Goal: Task Accomplishment & Management: Manage account settings

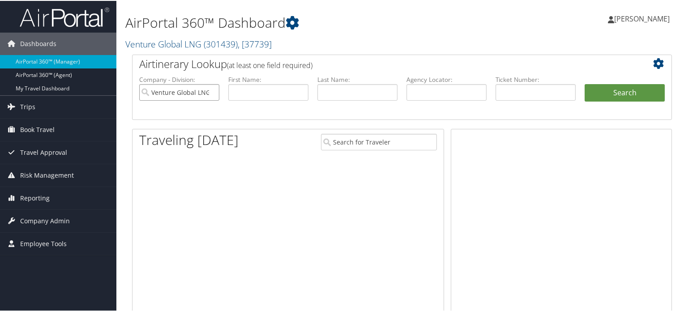
click at [211, 91] on input "Venture Global LNG" at bounding box center [179, 91] width 80 height 17
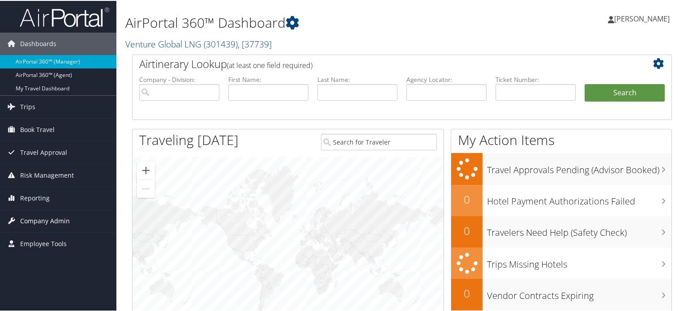
click at [49, 223] on span "Company Admin" at bounding box center [45, 220] width 50 height 22
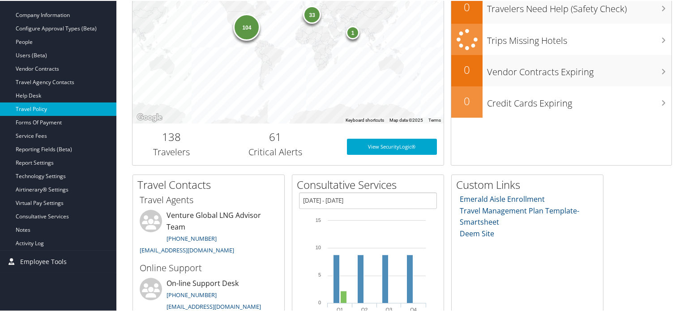
click at [39, 107] on link "Travel Policy" at bounding box center [58, 108] width 116 height 13
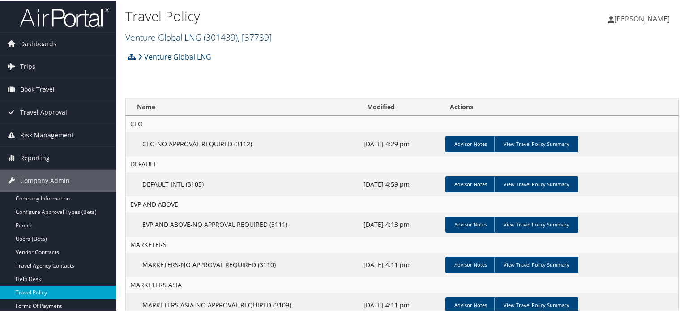
click at [272, 39] on span ", [ 37739 ]" at bounding box center [255, 36] width 34 height 12
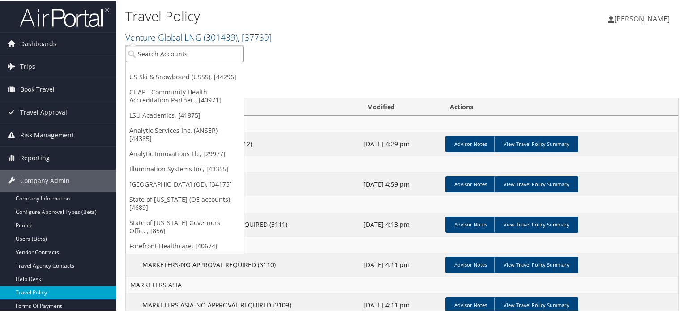
click at [196, 52] on input "search" at bounding box center [185, 53] width 118 height 17
type input "radiance"
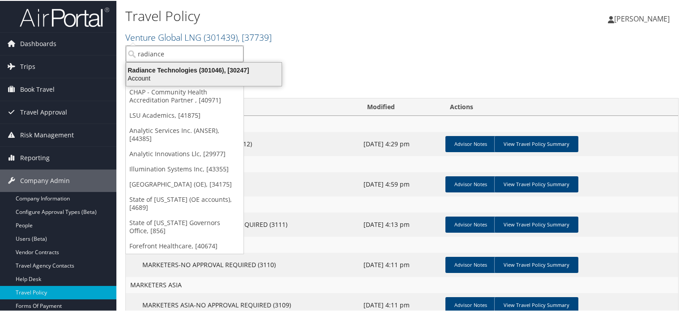
click at [188, 72] on div "Radiance Technologies (301046), [30247]" at bounding box center [204, 69] width 166 height 8
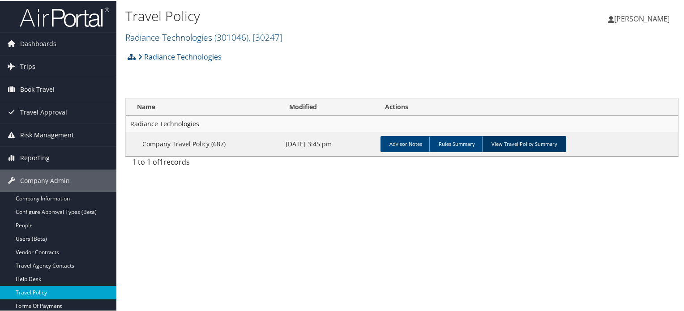
click at [549, 145] on link "View Travel Policy Summary" at bounding box center [524, 143] width 84 height 16
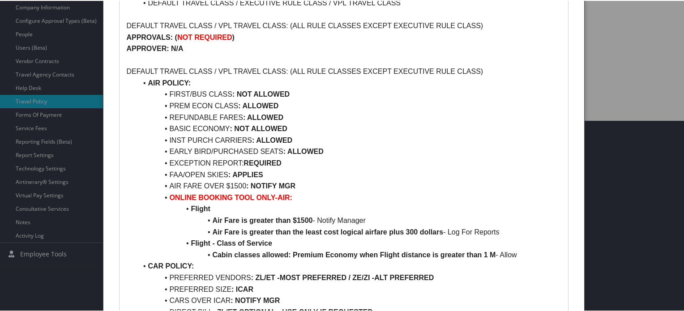
scroll to position [313, 0]
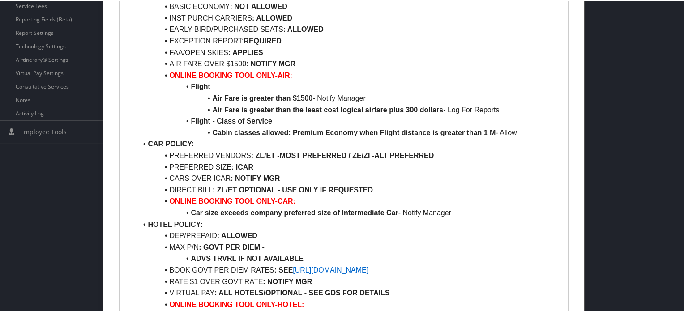
drag, startPoint x: 467, startPoint y: 257, endPoint x: 294, endPoint y: 257, distance: 172.4
click at [294, 264] on li "BOOK GOVT PER DIEM RATES : SEE https://www.gsa.gov/travel/plan-book/per-diem-ra…" at bounding box center [349, 270] width 424 height 12
copy link "https://www.gsa.gov/travel/plan-book/per-diem-rates"
click at [369, 266] on link "https://www.gsa.gov/travel/plan-book/per-diem-rates" at bounding box center [331, 270] width 76 height 8
